Goal: Task Accomplishment & Management: Manage account settings

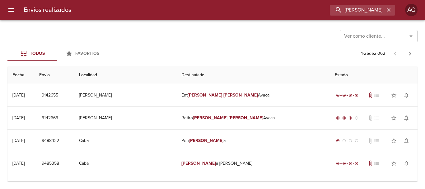
click at [359, 7] on input "graciel nury" at bounding box center [357, 10] width 55 height 11
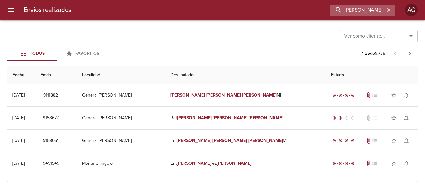
click at [342, 10] on input "GABRIELA GISELL MORA" at bounding box center [357, 10] width 55 height 11
click at [342, 10] on input "9158677" at bounding box center [357, 10] width 55 height 11
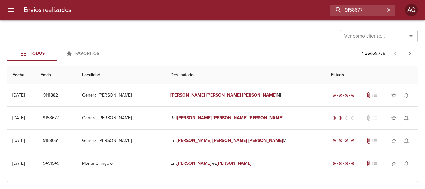
type input "9158677"
click at [388, 9] on icon "button" at bounding box center [389, 10] width 4 height 4
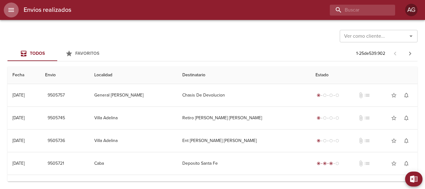
click at [14, 7] on icon "menu" at bounding box center [10, 9] width 7 height 7
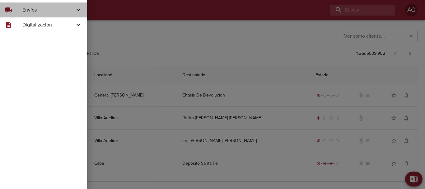
click at [17, 10] on div "local_shipping" at bounding box center [13, 9] width 17 height 7
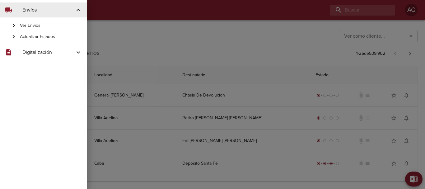
click at [27, 37] on span "Actualizar Estados" at bounding box center [51, 37] width 62 height 6
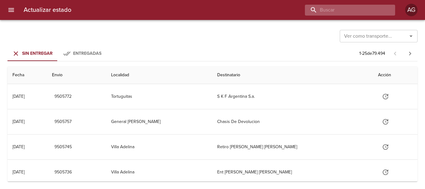
click at [369, 11] on input "buscar" at bounding box center [345, 10] width 80 height 11
type input "9456022"
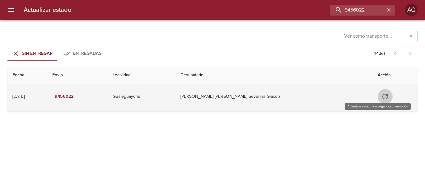
click at [382, 96] on icon "Tabla de envíos del cliente" at bounding box center [385, 96] width 7 height 7
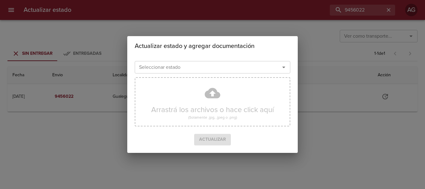
click at [219, 72] on div "Seleccionar estado" at bounding box center [213, 67] width 156 height 12
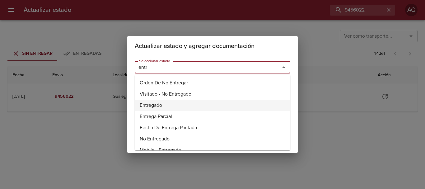
click at [148, 104] on li "Entregado" at bounding box center [213, 105] width 156 height 11
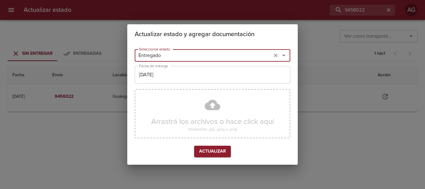
type input "Entregado"
click at [185, 81] on input "[DATE]" at bounding box center [213, 74] width 156 height 17
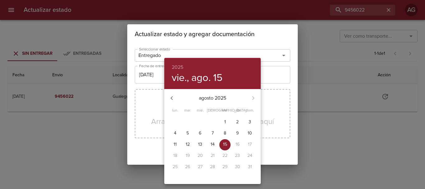
click at [213, 143] on p "14" at bounding box center [213, 144] width 4 height 6
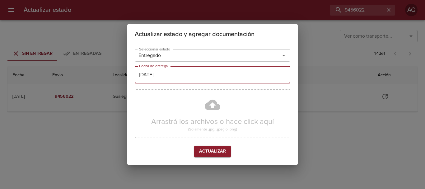
click at [188, 74] on input "14/08/2025" at bounding box center [213, 74] width 156 height 17
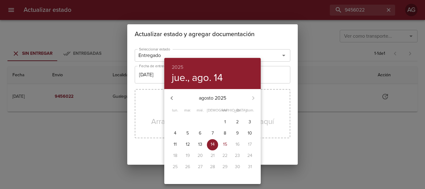
click at [189, 143] on p "12" at bounding box center [188, 144] width 4 height 6
type input "[DATE]"
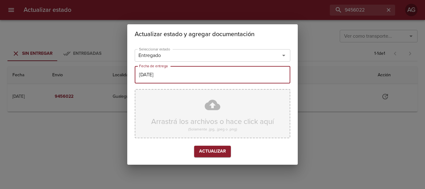
click at [211, 114] on div "Arrastrá los archivos o hace click aquí (Solamente .jpg, .jpeg o .png)" at bounding box center [213, 113] width 156 height 49
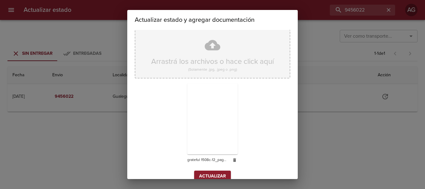
scroll to position [56, 0]
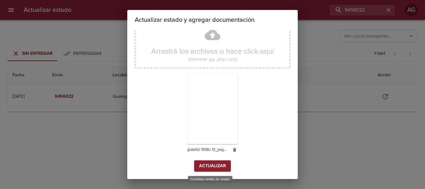
click at [204, 167] on span "Actualizar" at bounding box center [212, 166] width 27 height 8
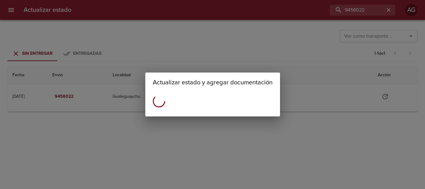
scroll to position [0, 0]
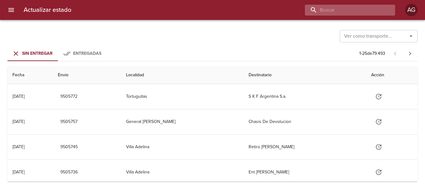
click at [356, 8] on input "buscar" at bounding box center [345, 10] width 80 height 11
type input "9442102"
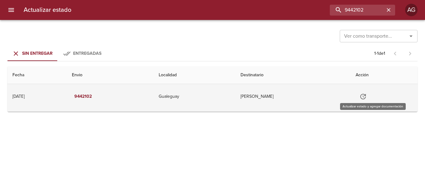
click at [371, 96] on button "Tabla de envíos del cliente" at bounding box center [363, 96] width 15 height 15
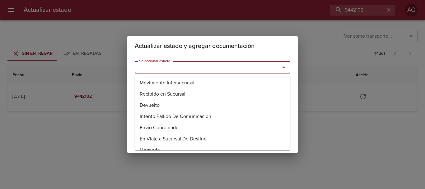
click at [245, 71] on input "Seleccionar estado" at bounding box center [204, 67] width 134 height 9
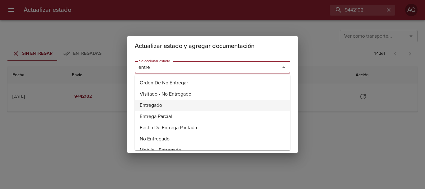
click at [156, 105] on li "Entregado" at bounding box center [213, 105] width 156 height 11
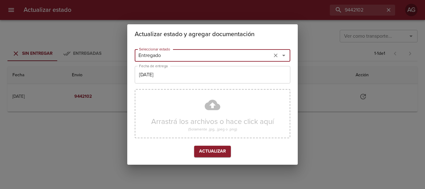
type input "Entregado"
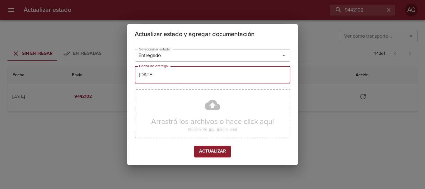
click at [166, 77] on input "[DATE]" at bounding box center [213, 74] width 156 height 17
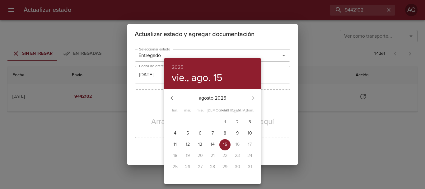
click at [189, 140] on button "12" at bounding box center [187, 144] width 11 height 11
type input "[DATE]"
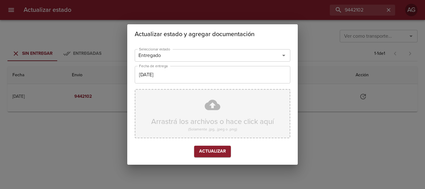
click at [198, 118] on div "Arrastrá los archivos o hace click aquí (Solamente .jpg, .jpeg o .png)" at bounding box center [213, 113] width 156 height 49
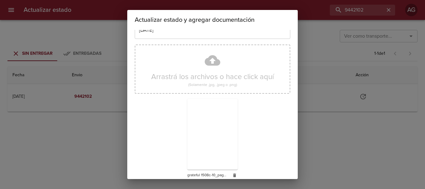
scroll to position [56, 0]
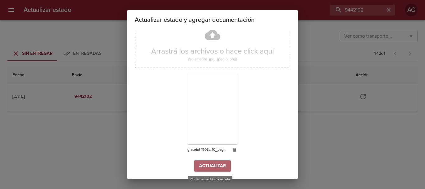
click at [214, 166] on span "Actualizar" at bounding box center [212, 166] width 27 height 8
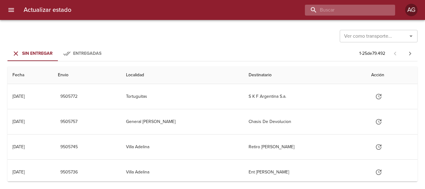
click at [352, 13] on input "buscar" at bounding box center [345, 10] width 80 height 11
type input "9474690"
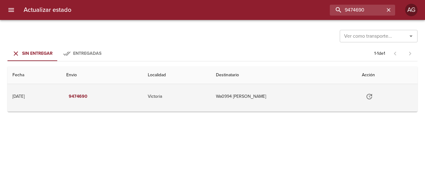
click at [373, 97] on icon "Tabla de envíos del cliente" at bounding box center [369, 96] width 7 height 7
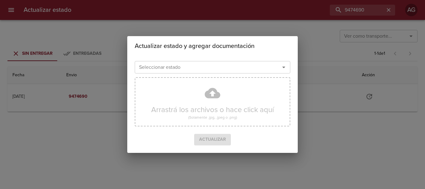
click at [233, 68] on input "Seleccionar estado" at bounding box center [204, 67] width 134 height 9
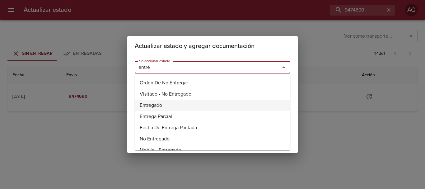
click at [163, 105] on li "Entregado" at bounding box center [213, 105] width 156 height 11
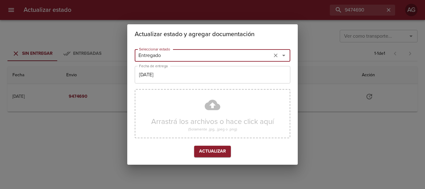
type input "Entregado"
click at [194, 72] on input "[DATE]" at bounding box center [213, 74] width 156 height 17
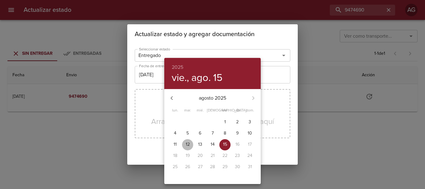
click at [187, 143] on p "12" at bounding box center [188, 144] width 4 height 6
type input "[DATE]"
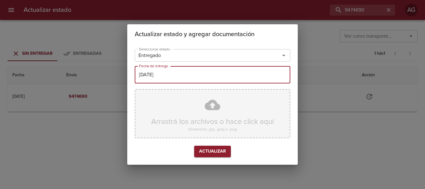
click at [214, 112] on div "Arrastrá los archivos o hace click aquí (Solamente .jpg, .jpeg o .png)" at bounding box center [213, 113] width 156 height 49
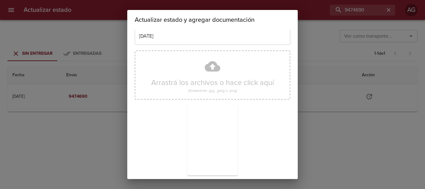
scroll to position [56, 0]
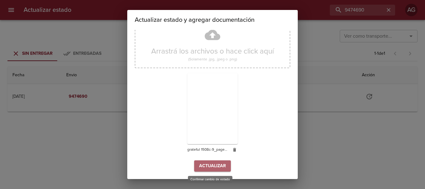
click at [213, 169] on span "Actualizar" at bounding box center [212, 166] width 27 height 8
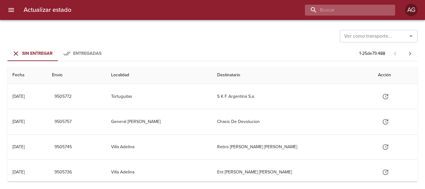
click at [343, 12] on input "buscar" at bounding box center [345, 10] width 80 height 11
type input "9463391"
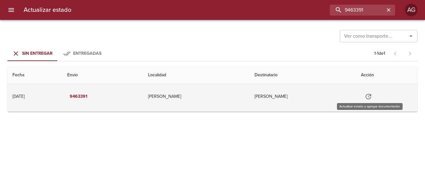
click at [376, 96] on button "Tabla de envíos del cliente" at bounding box center [368, 96] width 15 height 15
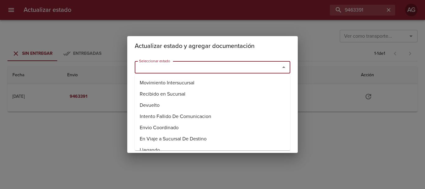
click at [232, 69] on input "Seleccionar estado" at bounding box center [204, 67] width 134 height 9
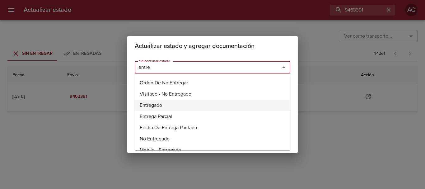
click at [149, 104] on li "Entregado" at bounding box center [213, 105] width 156 height 11
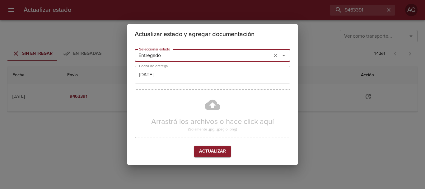
type input "Entregado"
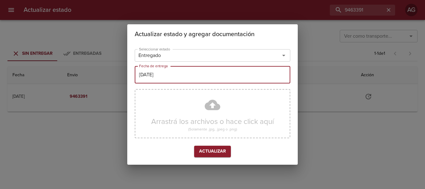
click at [206, 78] on input "[DATE]" at bounding box center [213, 74] width 156 height 17
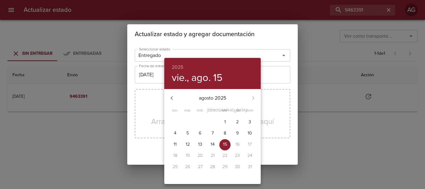
click at [188, 142] on p "12" at bounding box center [188, 144] width 4 height 6
type input "[DATE]"
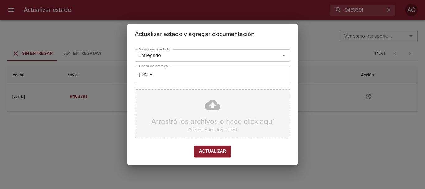
click at [209, 123] on div "Arrastrá los archivos o hace click aquí (Solamente .jpg, .jpeg o .png)" at bounding box center [213, 113] width 156 height 49
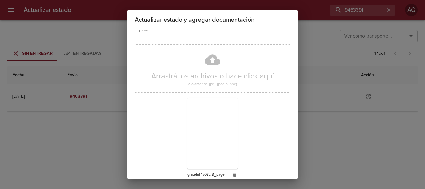
scroll to position [56, 0]
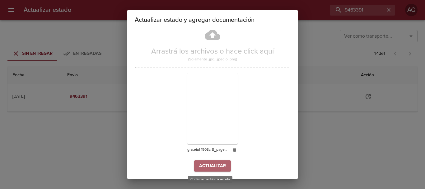
click at [212, 168] on span "Actualizar" at bounding box center [212, 166] width 27 height 8
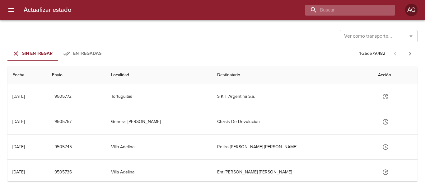
click at [360, 11] on input "buscar" at bounding box center [345, 10] width 80 height 11
type input "9463409"
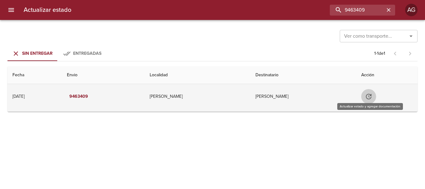
click at [367, 100] on icon "Tabla de envíos del cliente" at bounding box center [368, 96] width 7 height 7
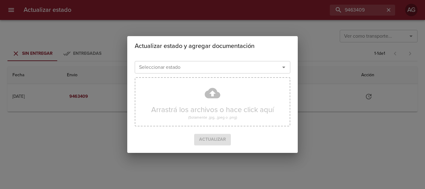
click at [204, 68] on input "Seleccionar estado" at bounding box center [204, 67] width 134 height 9
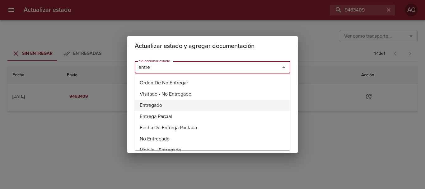
click at [163, 101] on li "Entregado" at bounding box center [213, 105] width 156 height 11
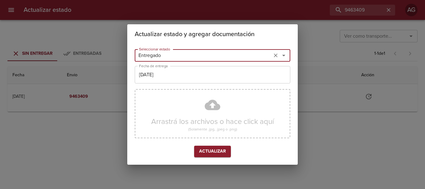
type input "Entregado"
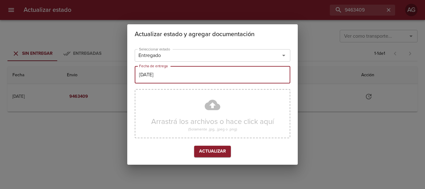
click at [153, 80] on input "[DATE]" at bounding box center [213, 74] width 156 height 17
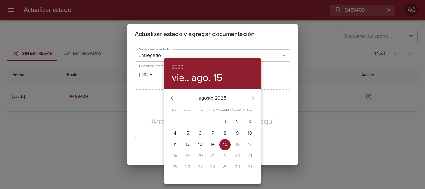
click at [186, 142] on p "12" at bounding box center [188, 144] width 4 height 6
type input "[DATE]"
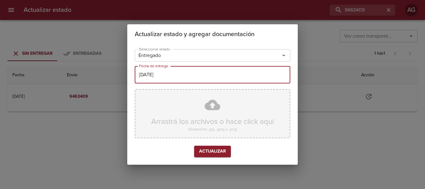
click at [208, 110] on div "Arrastrá los archivos o hace click aquí (Solamente .jpg, .jpeg o .png)" at bounding box center [213, 113] width 156 height 49
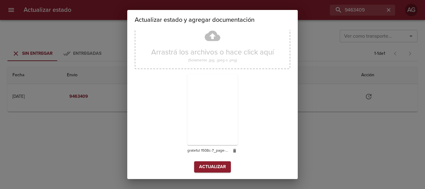
scroll to position [56, 0]
click at [220, 167] on span "Actualizar" at bounding box center [212, 166] width 27 height 8
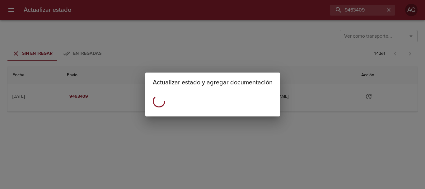
scroll to position [0, 0]
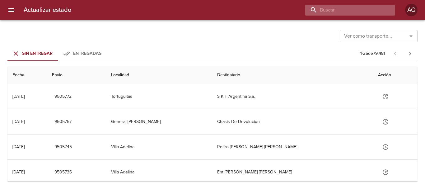
click at [357, 9] on input "buscar" at bounding box center [345, 10] width 80 height 11
paste input "9460153"
type input "9460153"
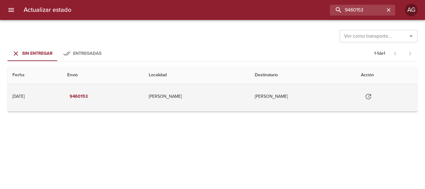
click at [382, 96] on td "Tabla de envíos del cliente" at bounding box center [387, 96] width 62 height 25
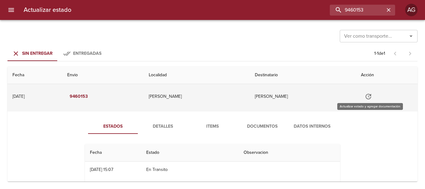
click at [370, 94] on icon "Tabla de envíos del cliente" at bounding box center [369, 97] width 6 height 6
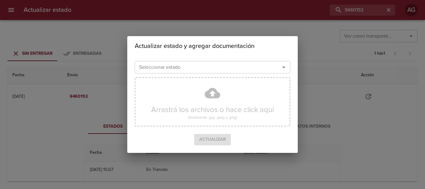
click at [249, 68] on input "Seleccionar estado" at bounding box center [204, 67] width 134 height 9
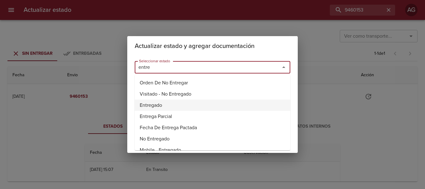
click at [148, 105] on li "Entregado" at bounding box center [213, 105] width 156 height 11
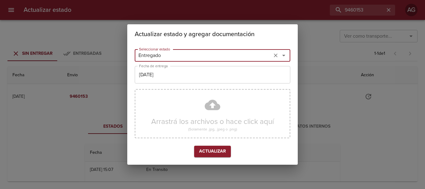
type input "Entregado"
click at [194, 77] on input "[DATE]" at bounding box center [213, 74] width 156 height 17
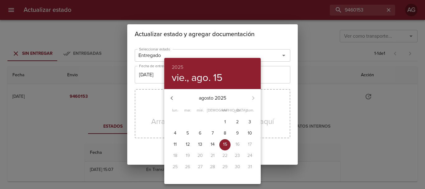
click at [188, 146] on p "12" at bounding box center [188, 144] width 4 height 6
type input "[DATE]"
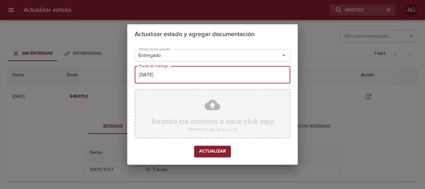
click at [198, 122] on div "Arrastrá los archivos o hace click aquí (Solamente .jpg, .jpeg o .png)" at bounding box center [213, 113] width 156 height 49
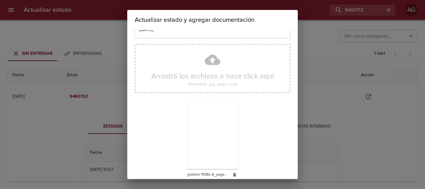
scroll to position [56, 0]
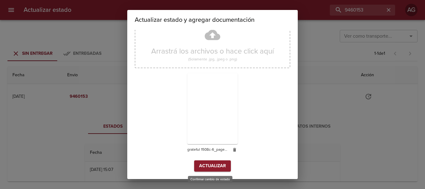
click at [218, 165] on span "Actualizar" at bounding box center [212, 166] width 27 height 8
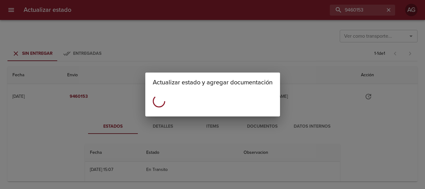
scroll to position [0, 0]
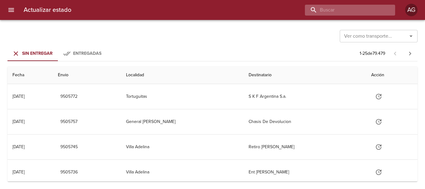
click at [351, 11] on input "buscar" at bounding box center [345, 10] width 80 height 11
type input "9447070"
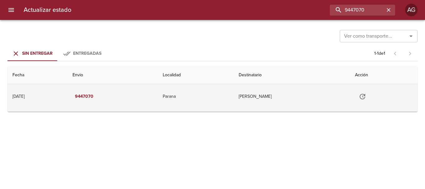
click at [366, 100] on icon "Tabla de envíos del cliente" at bounding box center [362, 96] width 7 height 7
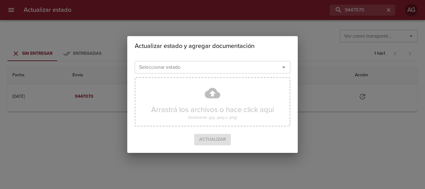
click at [254, 66] on input "Seleccionar estado" at bounding box center [204, 67] width 134 height 9
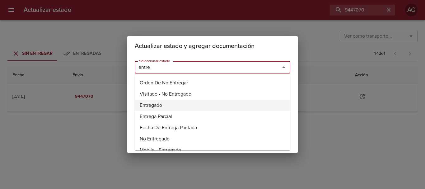
click at [164, 101] on li "Entregado" at bounding box center [213, 105] width 156 height 11
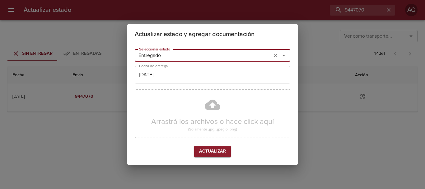
type input "Entregado"
click at [165, 76] on input "[DATE]" at bounding box center [213, 74] width 156 height 17
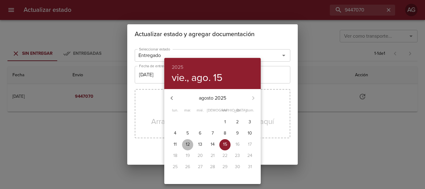
click at [188, 143] on p "12" at bounding box center [188, 144] width 4 height 6
type input "12/08/2025"
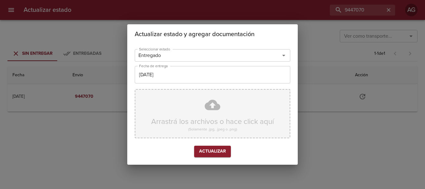
click at [213, 118] on div "Arrastrá los archivos o hace click aquí (Solamente .jpg, .jpeg o .png)" at bounding box center [213, 113] width 156 height 49
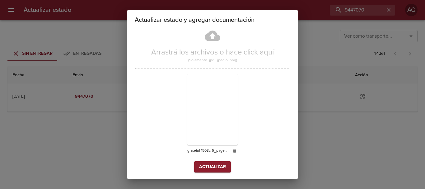
scroll to position [56, 0]
click at [222, 166] on span "Actualizar" at bounding box center [212, 166] width 27 height 8
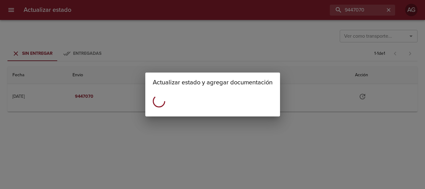
scroll to position [0, 0]
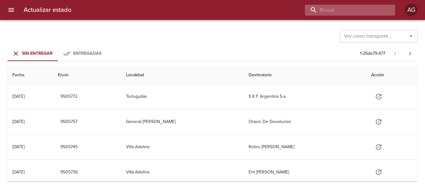
click at [344, 7] on input "buscar" at bounding box center [345, 10] width 80 height 11
type input "9450027"
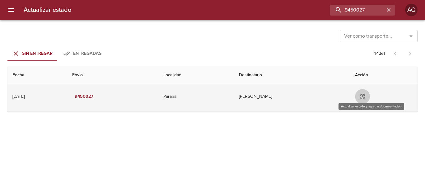
click at [366, 96] on icon "Tabla de envíos del cliente" at bounding box center [362, 96] width 7 height 7
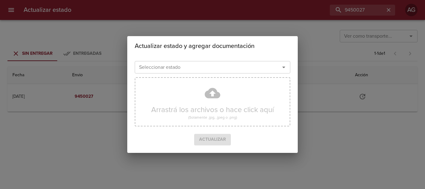
click at [238, 68] on input "Seleccionar estado" at bounding box center [204, 67] width 134 height 9
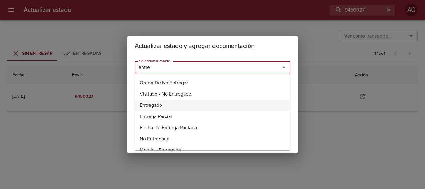
click at [163, 107] on li "Entregado" at bounding box center [213, 105] width 156 height 11
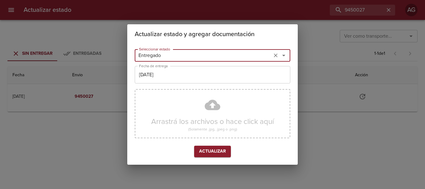
type input "Entregado"
click at [176, 73] on input "[DATE]" at bounding box center [213, 74] width 156 height 17
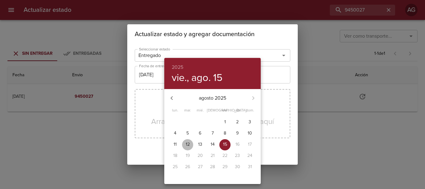
click at [186, 145] on p "12" at bounding box center [188, 144] width 4 height 6
type input "[DATE]"
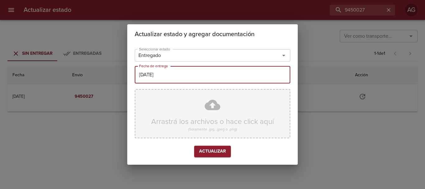
click at [201, 115] on div "Arrastrá los archivos o hace click aquí (Solamente .jpg, .jpeg o .png)" at bounding box center [213, 113] width 156 height 49
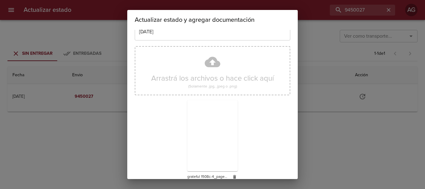
scroll to position [56, 0]
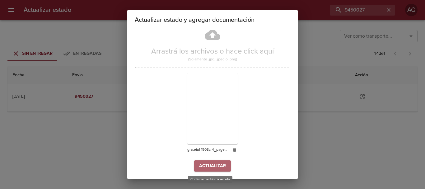
click at [199, 169] on span "Actualizar" at bounding box center [212, 166] width 27 height 8
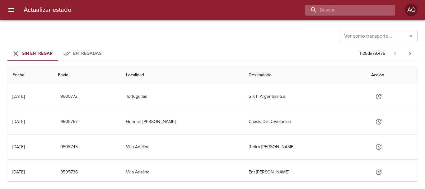
click at [363, 9] on input "buscar" at bounding box center [345, 10] width 80 height 11
type input "9446316"
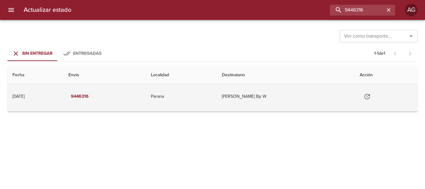
click at [371, 98] on icon "Tabla de envíos del cliente" at bounding box center [366, 96] width 7 height 7
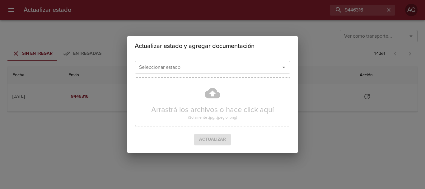
click at [240, 69] on input "Seleccionar estado" at bounding box center [204, 67] width 134 height 9
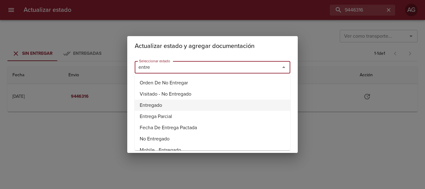
click at [143, 107] on li "Entregado" at bounding box center [213, 105] width 156 height 11
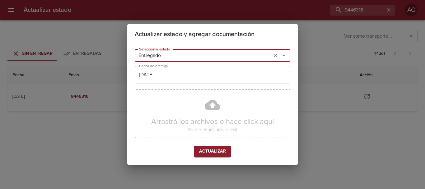
type input "Entregado"
click at [163, 78] on input "[DATE]" at bounding box center [213, 74] width 156 height 17
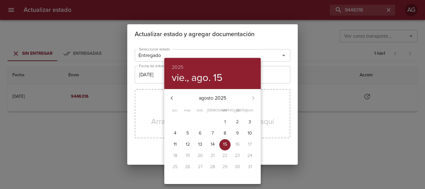
click at [186, 143] on p "12" at bounding box center [188, 144] width 4 height 6
type input "12/08/2025"
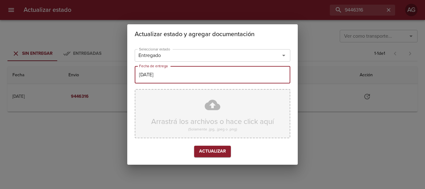
click at [213, 118] on div "Arrastrá los archivos o hace click aquí (Solamente .jpg, .jpeg o .png)" at bounding box center [213, 113] width 156 height 49
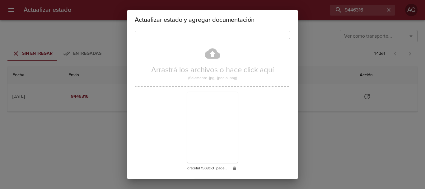
scroll to position [56, 0]
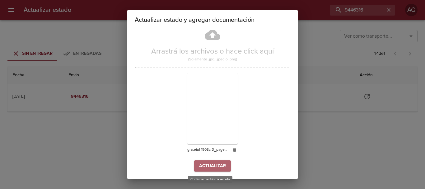
click at [213, 169] on span "Actualizar" at bounding box center [212, 166] width 27 height 8
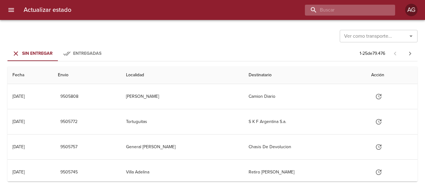
click at [355, 8] on input "buscar" at bounding box center [345, 10] width 80 height 11
type input "9440320"
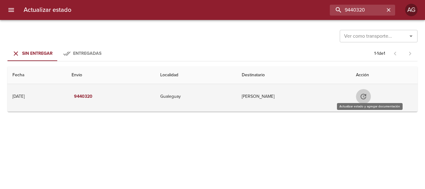
click at [366, 99] on icon "Tabla de envíos del cliente" at bounding box center [363, 96] width 7 height 7
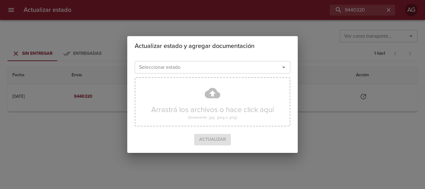
click at [213, 65] on input "Seleccionar estado" at bounding box center [204, 67] width 134 height 9
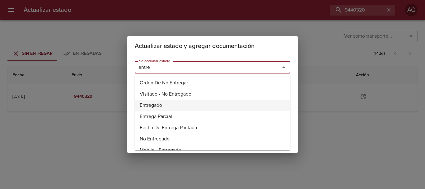
click at [145, 105] on li "Entregado" at bounding box center [213, 105] width 156 height 11
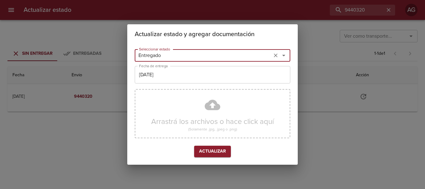
type input "Entregado"
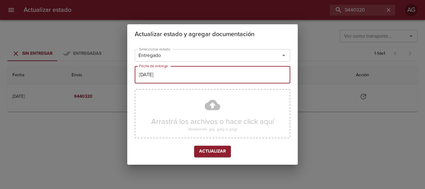
click at [163, 79] on input "[DATE]" at bounding box center [213, 74] width 156 height 17
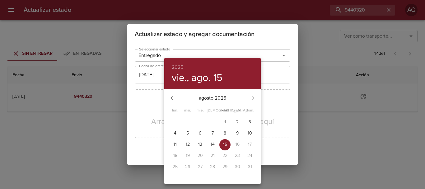
click at [190, 144] on p "12" at bounding box center [188, 144] width 4 height 6
type input "12/08/2025"
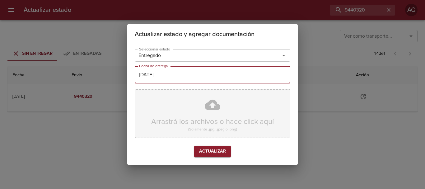
click at [194, 115] on div "Arrastrá los archivos o hace click aquí (Solamente .jpg, .jpeg o .png)" at bounding box center [213, 113] width 156 height 49
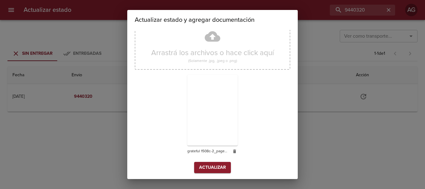
scroll to position [56, 0]
click at [203, 167] on span "Actualizar" at bounding box center [212, 166] width 27 height 8
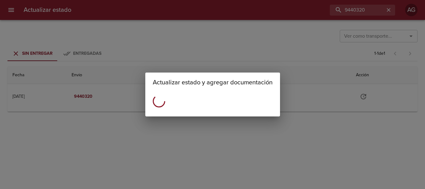
scroll to position [0, 0]
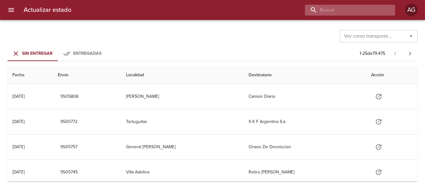
click at [347, 12] on input "buscar" at bounding box center [345, 10] width 80 height 11
type input "9477258"
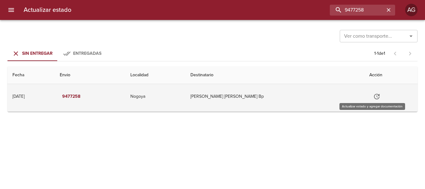
click at [374, 98] on icon "Tabla de envíos del cliente" at bounding box center [377, 97] width 6 height 6
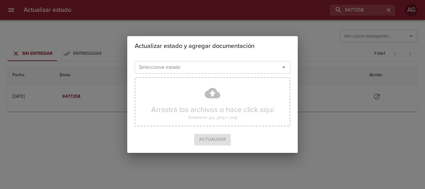
click at [222, 72] on input "Seleccionar estado" at bounding box center [204, 67] width 134 height 9
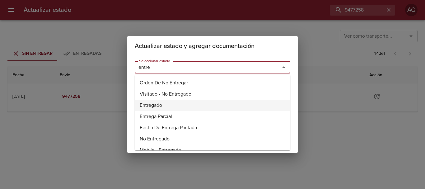
click at [146, 102] on li "Entregado" at bounding box center [213, 105] width 156 height 11
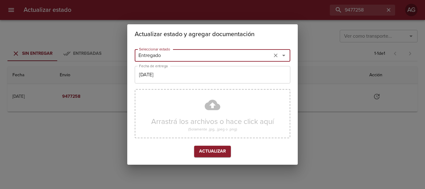
type input "Entregado"
click at [154, 76] on input "[DATE]" at bounding box center [213, 74] width 156 height 17
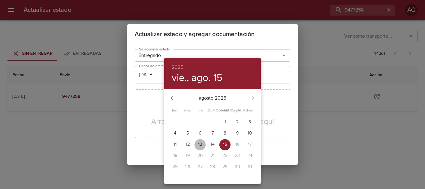
click at [200, 145] on p "13" at bounding box center [200, 144] width 4 height 6
type input "[DATE]"
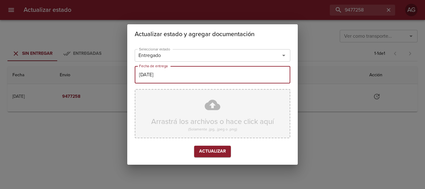
click at [200, 121] on div "Arrastrá los archivos o hace click aquí (Solamente .jpg, .jpeg o .png)" at bounding box center [213, 113] width 156 height 49
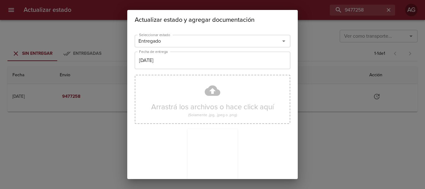
scroll to position [56, 0]
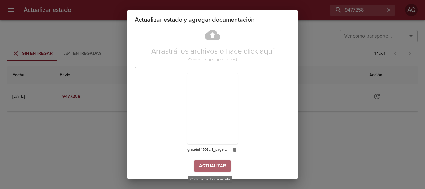
click at [223, 165] on button "Actualizar" at bounding box center [212, 166] width 37 height 12
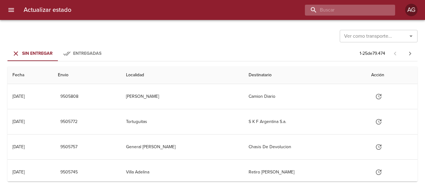
click at [357, 15] on input "buscar" at bounding box center [345, 10] width 80 height 11
type input "9443761"
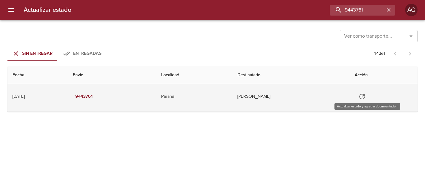
click at [365, 94] on icon "Tabla de envíos del cliente" at bounding box center [362, 97] width 6 height 6
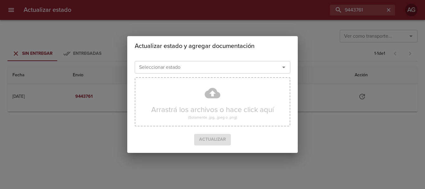
click at [227, 67] on input "Seleccionar estado" at bounding box center [204, 67] width 134 height 9
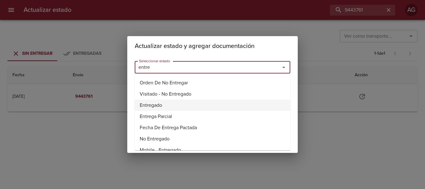
click at [158, 105] on li "Entregado" at bounding box center [213, 105] width 156 height 11
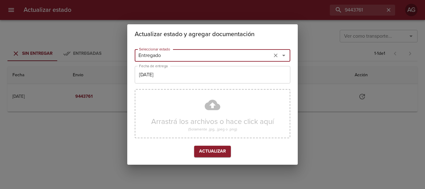
type input "Entregado"
click at [163, 75] on input "[DATE]" at bounding box center [213, 74] width 156 height 17
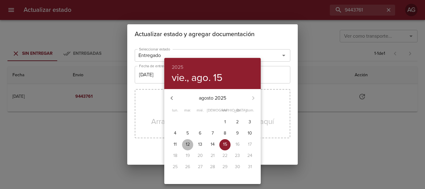
click at [186, 143] on p "12" at bounding box center [188, 144] width 4 height 6
type input "12/08/2025"
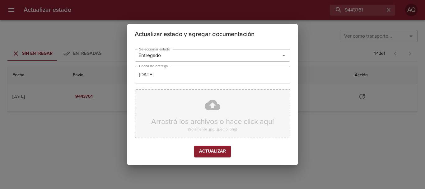
click at [187, 120] on div "Arrastrá los archivos o hace click aquí (Solamente .jpg, .jpeg o .png)" at bounding box center [213, 113] width 156 height 49
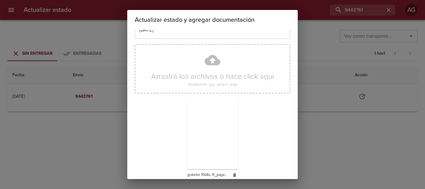
scroll to position [56, 0]
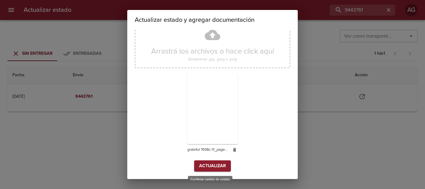
click at [221, 169] on span "Actualizar" at bounding box center [212, 166] width 27 height 8
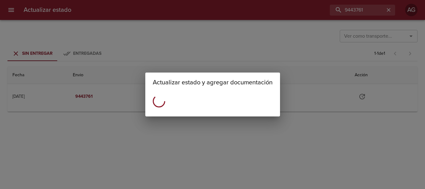
scroll to position [0, 0]
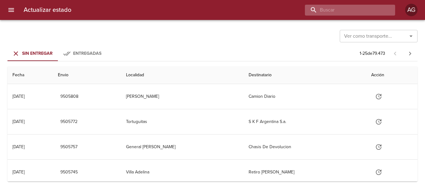
click at [349, 9] on input "buscar" at bounding box center [345, 10] width 80 height 11
type input "9443772"
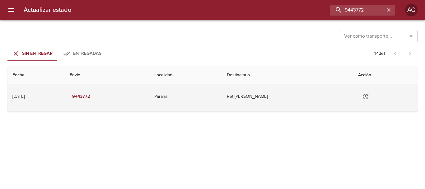
click at [369, 96] on icon "Tabla de envíos del cliente" at bounding box center [365, 96] width 7 height 7
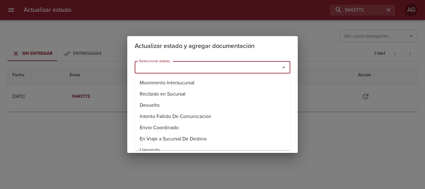
click at [221, 69] on input "Seleccionar estado" at bounding box center [204, 67] width 134 height 9
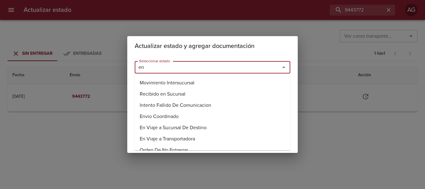
type input "e"
type input "r"
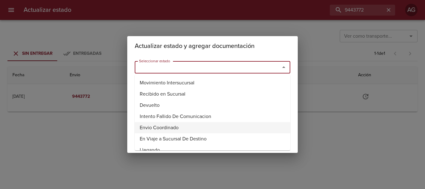
click at [317, 133] on div "Actualizar estado y agregar documentación Seleccionar estado Seleccionar estado…" at bounding box center [212, 94] width 425 height 189
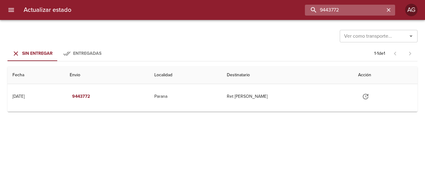
click at [373, 10] on input "9443772" at bounding box center [345, 10] width 80 height 11
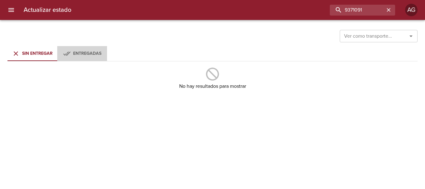
click at [78, 52] on span "Entregadas" at bounding box center [87, 53] width 28 height 5
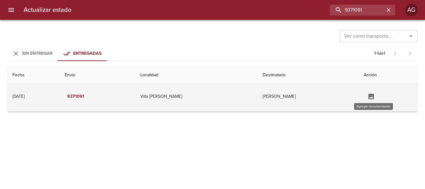
click at [375, 96] on icon "Tabla de envíos del cliente" at bounding box center [371, 96] width 7 height 7
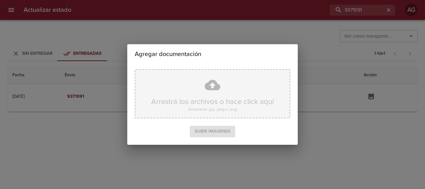
click at [212, 99] on div "Arrastrá los archivos o hace click aquí (Solamente .jpg, .jpeg o .png)" at bounding box center [213, 93] width 156 height 49
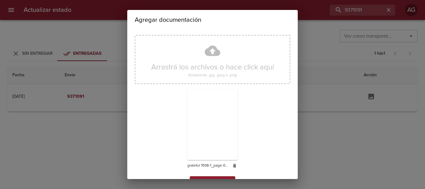
scroll to position [16, 0]
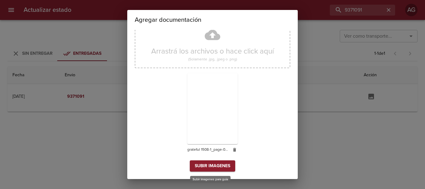
click at [220, 165] on span "Subir imagenes" at bounding box center [212, 166] width 35 height 8
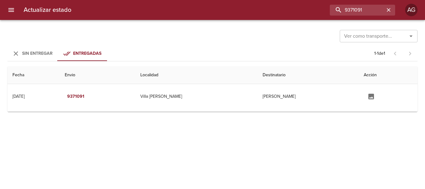
click at [48, 53] on span "Sin Entregar" at bounding box center [37, 53] width 30 height 5
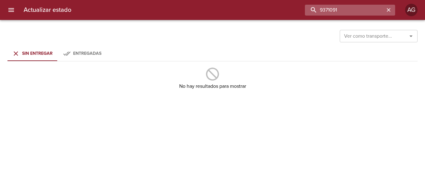
click at [359, 8] on input "9371091" at bounding box center [345, 10] width 80 height 11
type input "9427176"
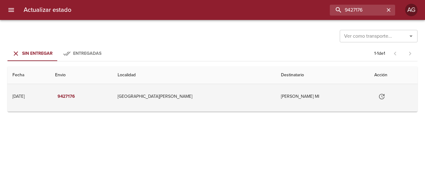
click at [380, 98] on icon "Tabla de envíos del cliente" at bounding box center [381, 96] width 7 height 7
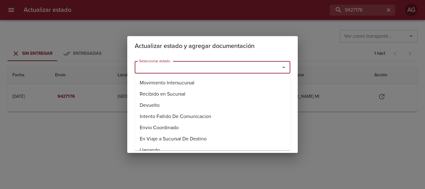
click at [146, 70] on input "Seleccionar estado" at bounding box center [204, 67] width 134 height 9
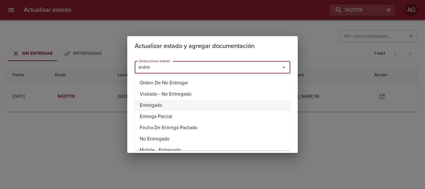
click at [157, 106] on li "Entregado" at bounding box center [213, 105] width 156 height 11
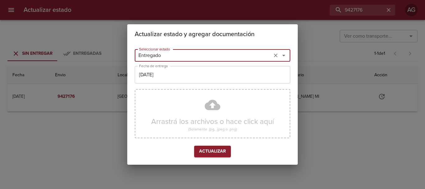
type input "Entregado"
click at [170, 75] on input "[DATE]" at bounding box center [213, 74] width 156 height 17
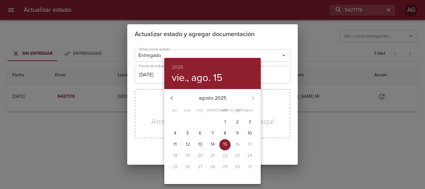
click at [187, 133] on p "5" at bounding box center [187, 133] width 2 height 6
type input "05/08/2025"
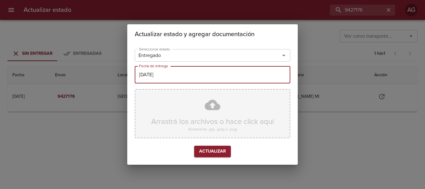
click at [192, 112] on div "Arrastrá los archivos o hace click aquí (Solamente .jpg, .jpeg o .png)" at bounding box center [213, 113] width 156 height 49
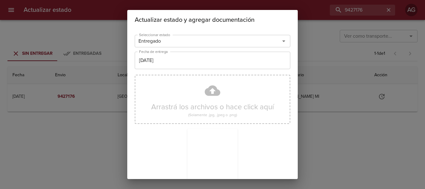
scroll to position [56, 0]
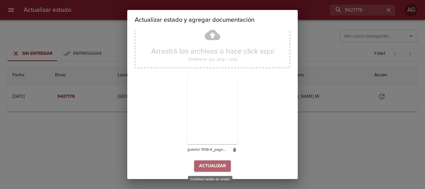
click at [212, 163] on span "Actualizar" at bounding box center [212, 166] width 27 height 8
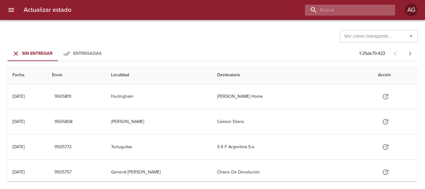
click at [346, 11] on input "buscar" at bounding box center [345, 10] width 80 height 11
type input "9433702"
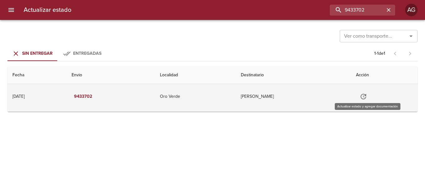
click at [366, 103] on button "Tabla de envíos del cliente" at bounding box center [363, 96] width 15 height 15
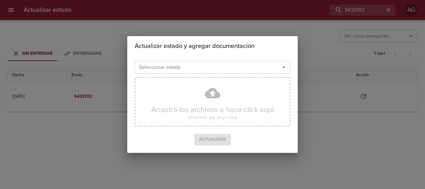
click at [219, 68] on input "Seleccionar estado" at bounding box center [204, 67] width 134 height 9
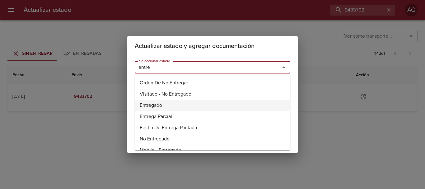
click at [150, 106] on li "Entregado" at bounding box center [213, 105] width 156 height 11
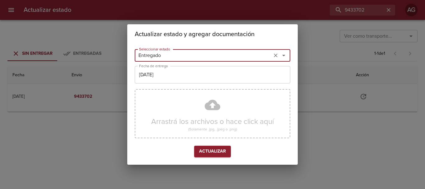
type input "Entregado"
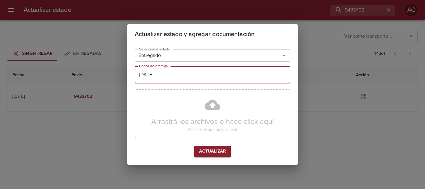
click at [163, 76] on input "[DATE]" at bounding box center [213, 74] width 156 height 17
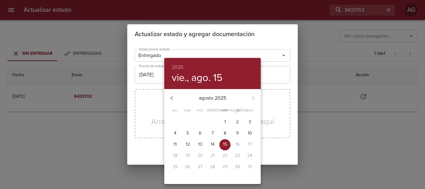
click at [199, 133] on p "6" at bounding box center [200, 133] width 2 height 6
type input "[DATE]"
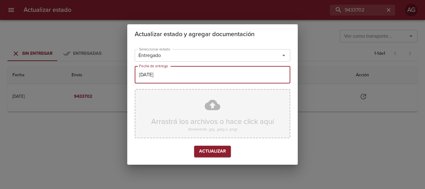
click at [188, 114] on div "Arrastrá los archivos o hace click aquí (Solamente .jpg, .jpeg o .png)" at bounding box center [213, 113] width 156 height 49
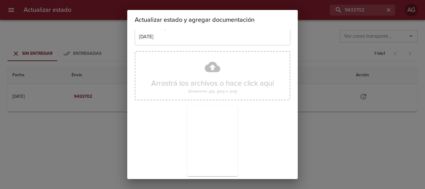
scroll to position [56, 0]
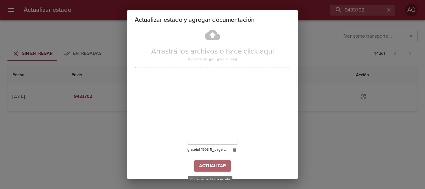
click at [221, 163] on span "Actualizar" at bounding box center [212, 166] width 27 height 8
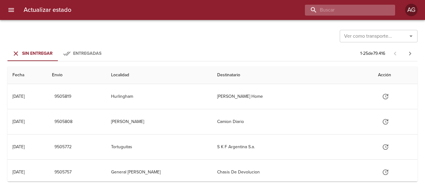
click at [355, 14] on input "buscar" at bounding box center [345, 10] width 80 height 11
type input "9431537"
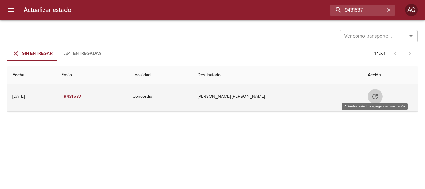
click at [373, 98] on icon "Tabla de envíos del cliente" at bounding box center [376, 97] width 6 height 6
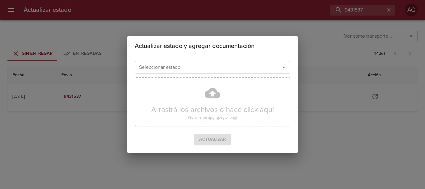
click at [199, 71] on input "Seleccionar estado" at bounding box center [204, 67] width 134 height 9
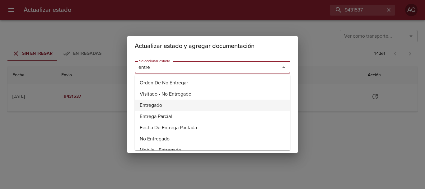
click at [162, 103] on li "Entregado" at bounding box center [213, 105] width 156 height 11
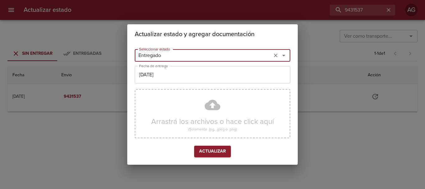
type input "Entregado"
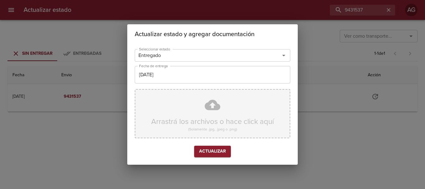
click at [176, 121] on div "Arrastrá los archivos o hace click aquí (Solamente .jpg, .jpeg o .png)" at bounding box center [213, 113] width 156 height 49
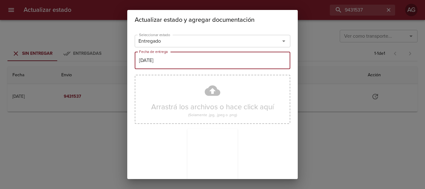
click at [164, 59] on input "[DATE]" at bounding box center [213, 60] width 156 height 17
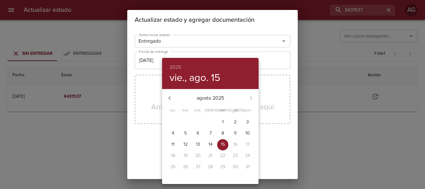
click at [198, 133] on p "6" at bounding box center [198, 133] width 2 height 6
type input "[DATE]"
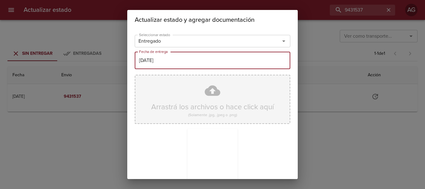
scroll to position [56, 0]
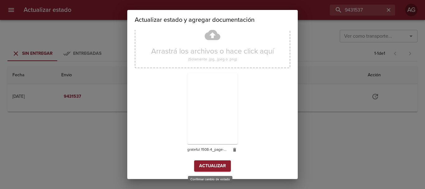
click at [220, 166] on span "Actualizar" at bounding box center [212, 166] width 27 height 8
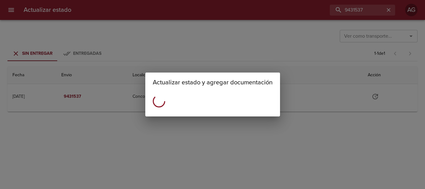
scroll to position [0, 0]
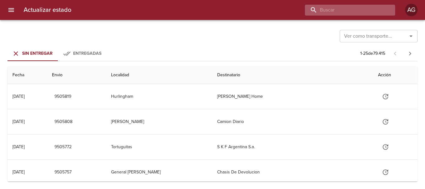
click at [364, 10] on input "buscar" at bounding box center [345, 10] width 80 height 11
type input "9414322"
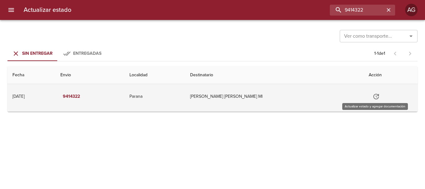
click at [373, 96] on icon "Tabla de envíos del cliente" at bounding box center [376, 96] width 7 height 7
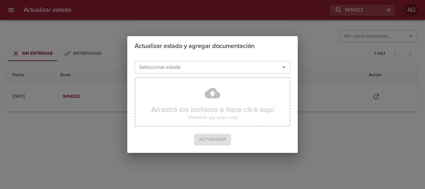
click at [209, 69] on input "Seleccionar estado" at bounding box center [204, 67] width 134 height 9
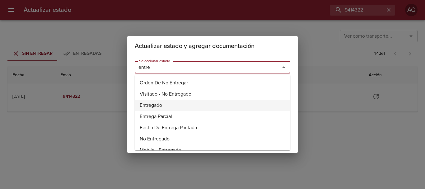
click at [162, 105] on li "Entregado" at bounding box center [213, 105] width 156 height 11
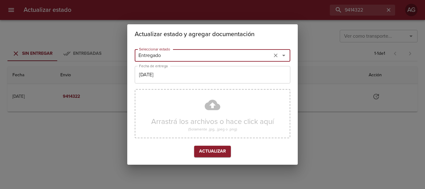
type input "Entregado"
click at [172, 77] on input "[DATE]" at bounding box center [213, 74] width 156 height 17
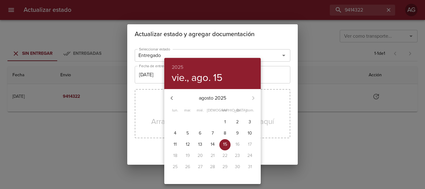
click at [198, 134] on span "6" at bounding box center [199, 133] width 11 height 6
type input "[DATE]"
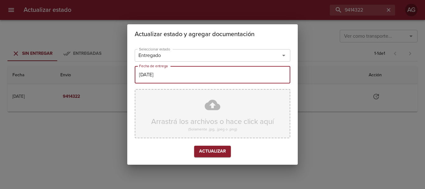
click at [190, 120] on div "Arrastrá los archivos o hace click aquí (Solamente .jpg, .jpeg o .png)" at bounding box center [213, 113] width 156 height 49
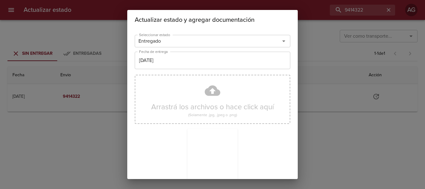
scroll to position [56, 0]
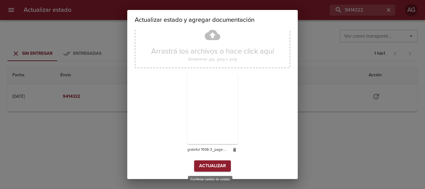
click at [221, 166] on span "Actualizar" at bounding box center [212, 166] width 27 height 8
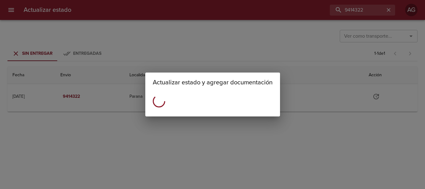
scroll to position [0, 0]
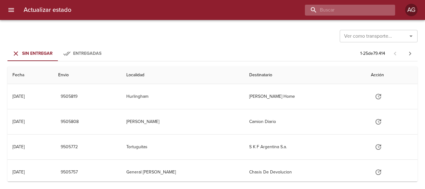
click at [343, 7] on input "buscar" at bounding box center [345, 10] width 80 height 11
type input "9419899"
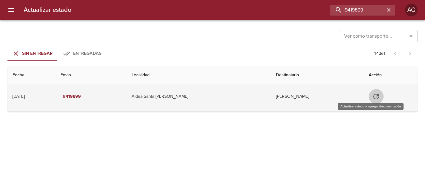
click at [373, 98] on icon "Tabla de envíos del cliente" at bounding box center [376, 97] width 6 height 6
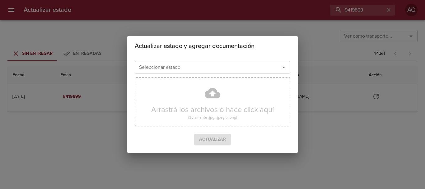
click at [240, 69] on input "Seleccionar estado" at bounding box center [204, 67] width 134 height 9
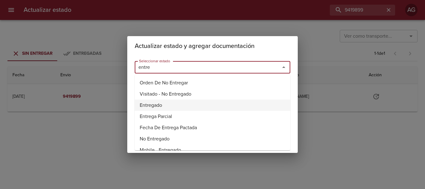
click at [146, 106] on li "Entregado" at bounding box center [213, 105] width 156 height 11
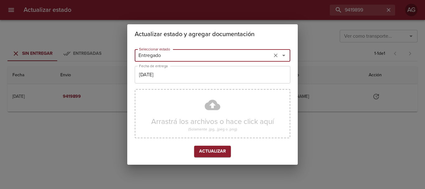
type input "Entregado"
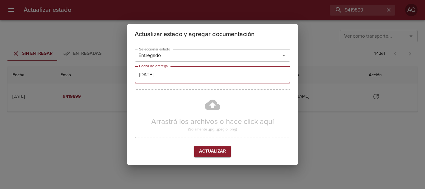
click at [166, 75] on input "[DATE]" at bounding box center [213, 74] width 156 height 17
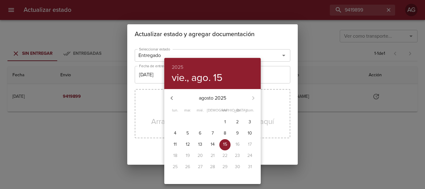
click at [202, 132] on span "6" at bounding box center [199, 133] width 11 height 6
type input "[DATE]"
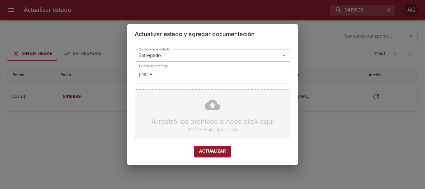
click at [190, 110] on div "Arrastrá los archivos o hace click aquí (Solamente .jpg, .jpeg o .png)" at bounding box center [213, 113] width 156 height 49
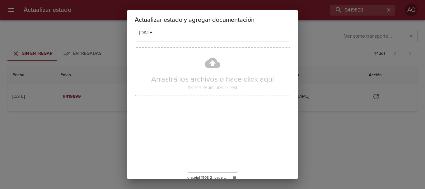
scroll to position [56, 0]
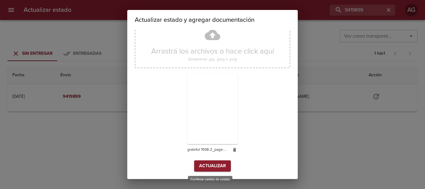
click at [218, 171] on button "Actualizar" at bounding box center [212, 166] width 37 height 12
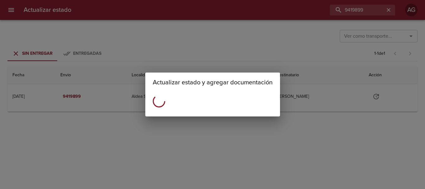
scroll to position [0, 0]
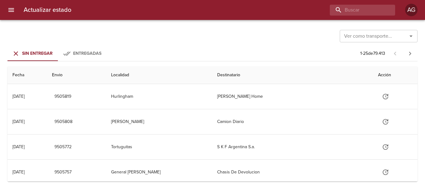
click at [13, 11] on icon "menu" at bounding box center [10, 9] width 7 height 7
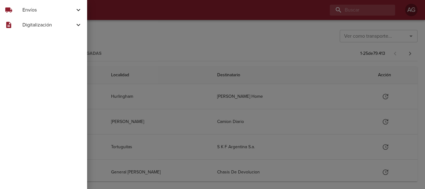
click at [35, 12] on span "Envíos" at bounding box center [48, 9] width 52 height 7
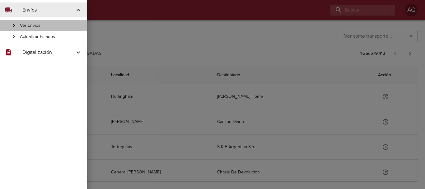
drag, startPoint x: 40, startPoint y: 25, endPoint x: 131, endPoint y: 36, distance: 91.8
click at [40, 26] on span "Ver Envíos" at bounding box center [51, 25] width 62 height 6
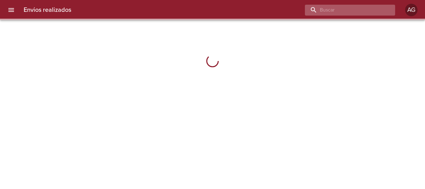
click at [351, 13] on input "buscar" at bounding box center [345, 10] width 80 height 11
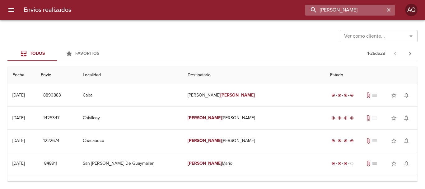
type input "[PERSON_NAME]"
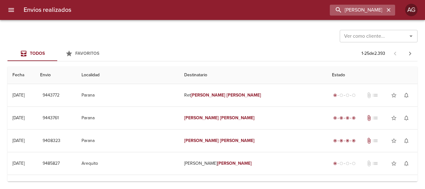
click at [391, 9] on icon "button" at bounding box center [389, 10] width 6 height 6
